Goal: Information Seeking & Learning: Learn about a topic

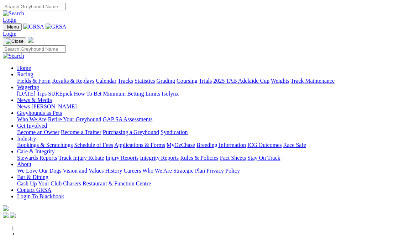
click at [23, 78] on link "Fields & Form" at bounding box center [33, 81] width 33 height 6
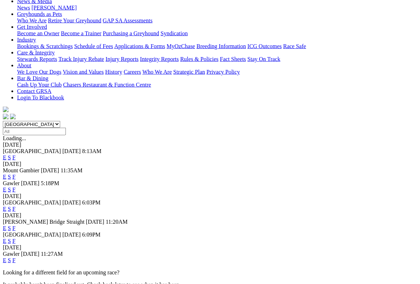
scroll to position [112, 0]
click at [16, 205] on link "F" at bounding box center [13, 208] width 3 height 6
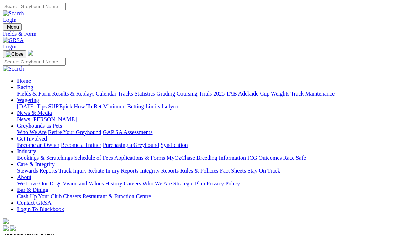
scroll to position [132, 0]
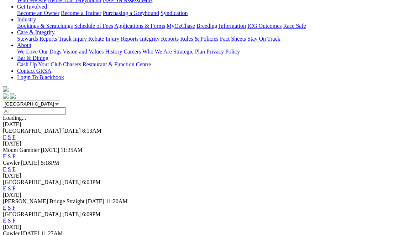
click at [16, 204] on link "F" at bounding box center [13, 207] width 3 height 6
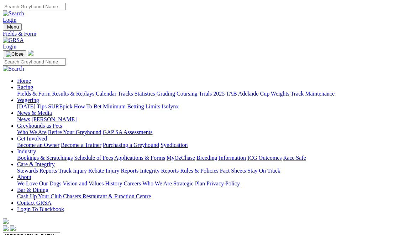
scroll to position [132, 0]
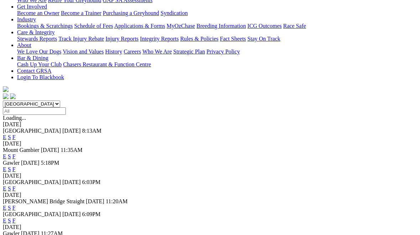
click at [16, 217] on link "F" at bounding box center [13, 220] width 3 height 6
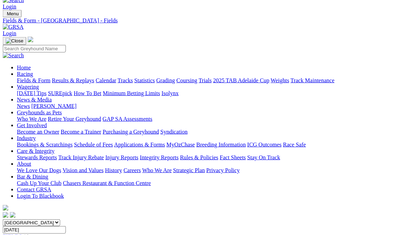
scroll to position [0, 16]
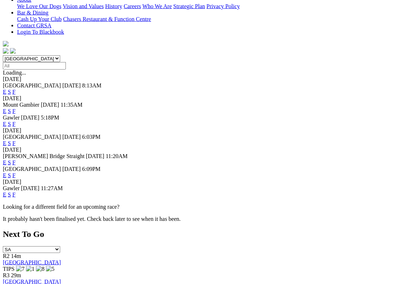
scroll to position [179, 0]
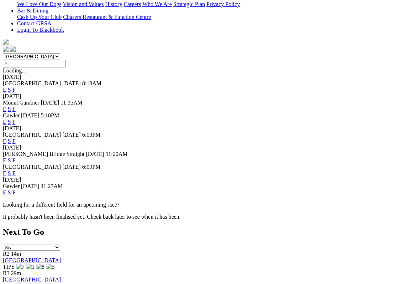
click at [16, 189] on link "F" at bounding box center [13, 192] width 3 height 6
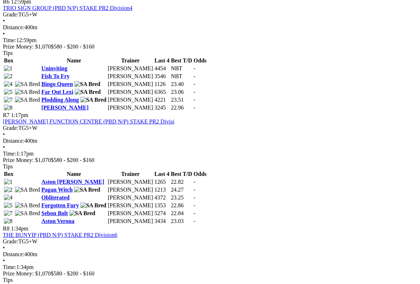
scroll to position [912, 0]
